Goal: Task Accomplishment & Management: Manage account settings

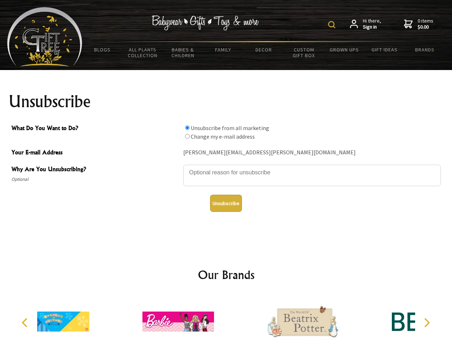
click at [333, 25] on img at bounding box center [331, 24] width 7 height 7
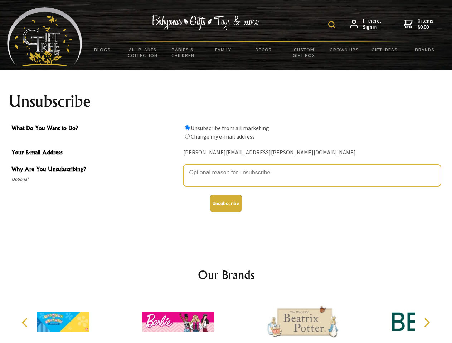
click at [226, 167] on textarea "Why Are You Unsubscribing?" at bounding box center [312, 175] width 258 height 21
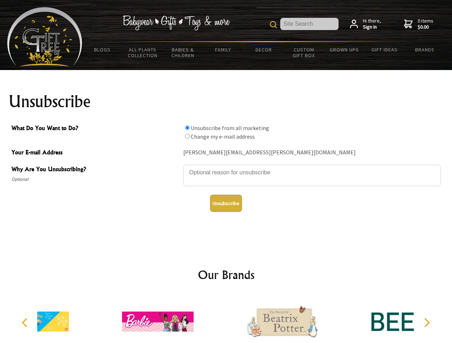
click at [187, 128] on input "What Do You Want to Do?" at bounding box center [187, 128] width 5 height 5
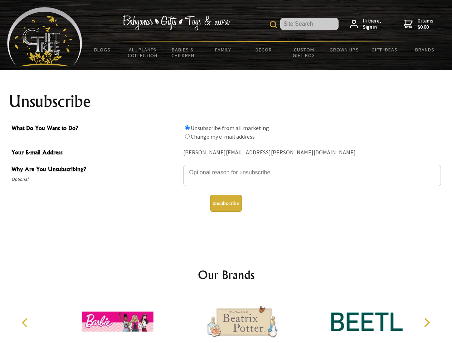
click at [187, 136] on input "What Do You Want to Do?" at bounding box center [187, 136] width 5 height 5
radio input "true"
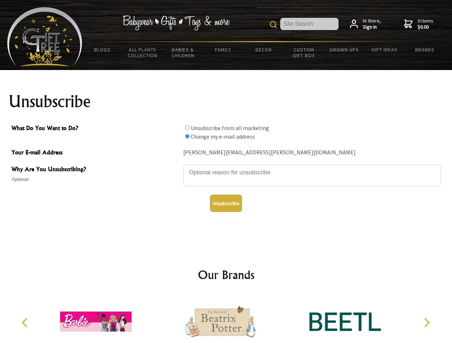
click at [226, 204] on button "Unsubscribe" at bounding box center [226, 203] width 32 height 17
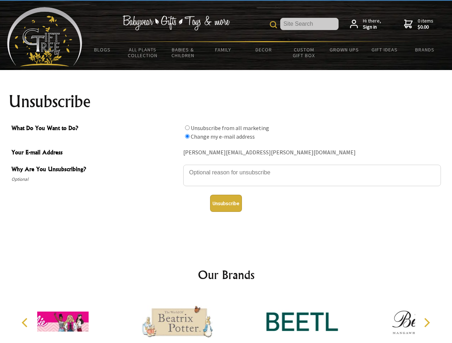
click at [26, 323] on icon "Previous" at bounding box center [25, 322] width 9 height 9
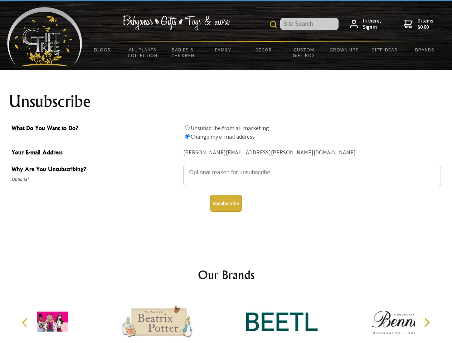
click at [426, 323] on icon "Next" at bounding box center [425, 322] width 9 height 9
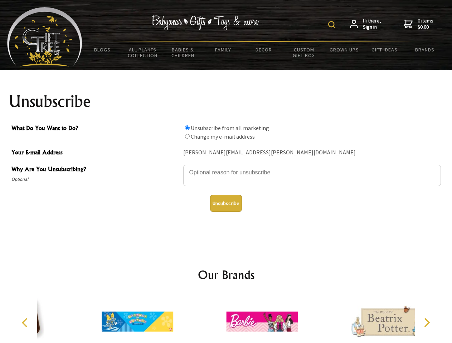
click at [333, 25] on img at bounding box center [331, 24] width 7 height 7
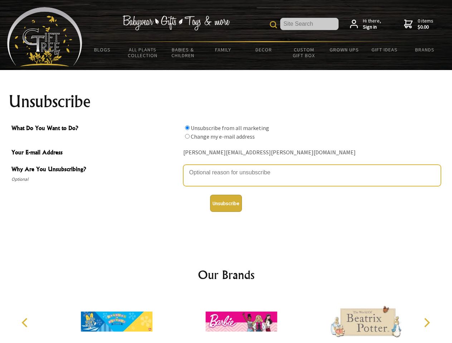
click at [226, 167] on textarea "Why Are You Unsubscribing?" at bounding box center [312, 175] width 258 height 21
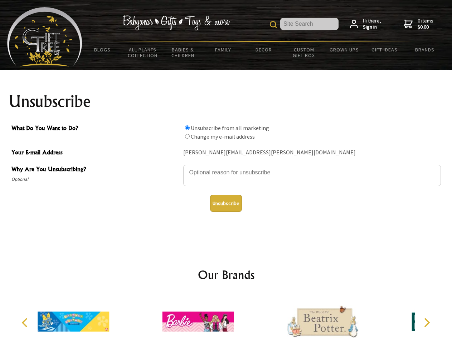
click at [187, 128] on input "What Do You Want to Do?" at bounding box center [187, 128] width 5 height 5
click at [187, 136] on input "What Do You Want to Do?" at bounding box center [187, 136] width 5 height 5
radio input "true"
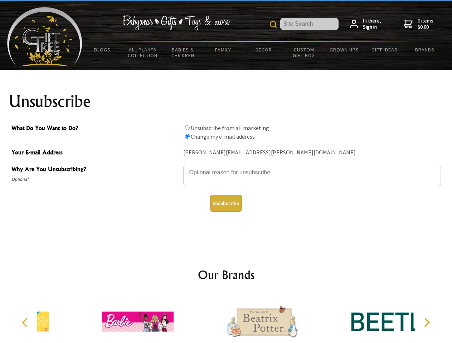
click at [226, 204] on button "Unsubscribe" at bounding box center [226, 203] width 32 height 17
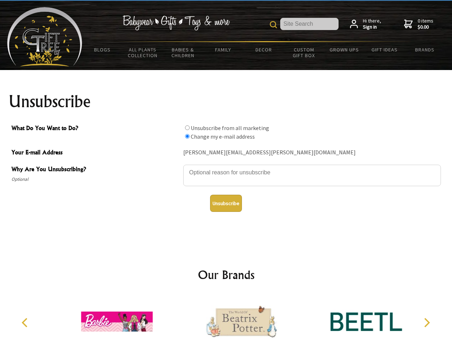
click at [26, 323] on icon "Previous" at bounding box center [25, 322] width 9 height 9
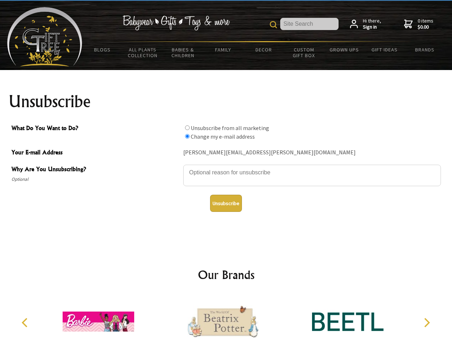
click at [426, 323] on icon "Next" at bounding box center [425, 322] width 9 height 9
